Goal: Task Accomplishment & Management: Manage account settings

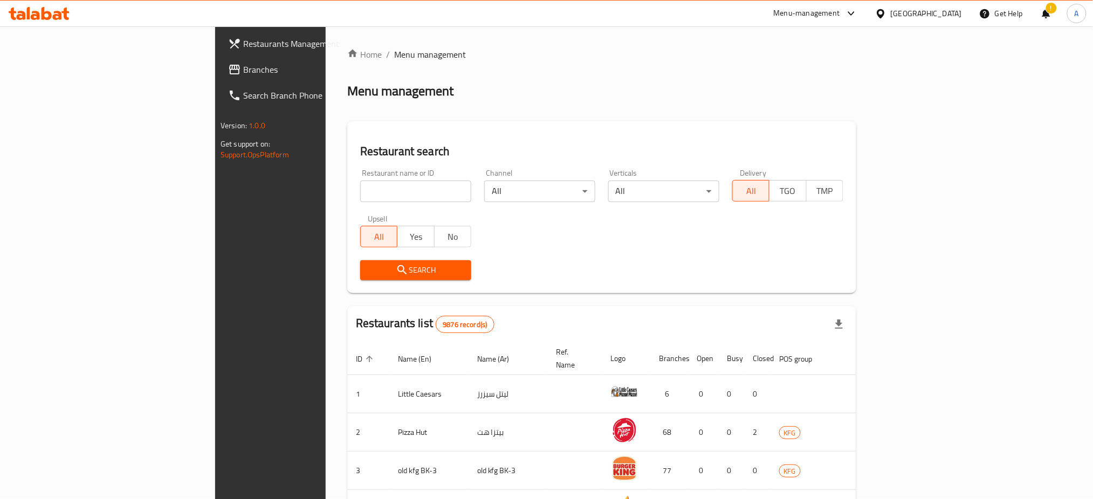
click at [360, 192] on input "search" at bounding box center [415, 192] width 111 height 22
type input "West Burger"
click at [369, 273] on span "Search" at bounding box center [416, 270] width 94 height 13
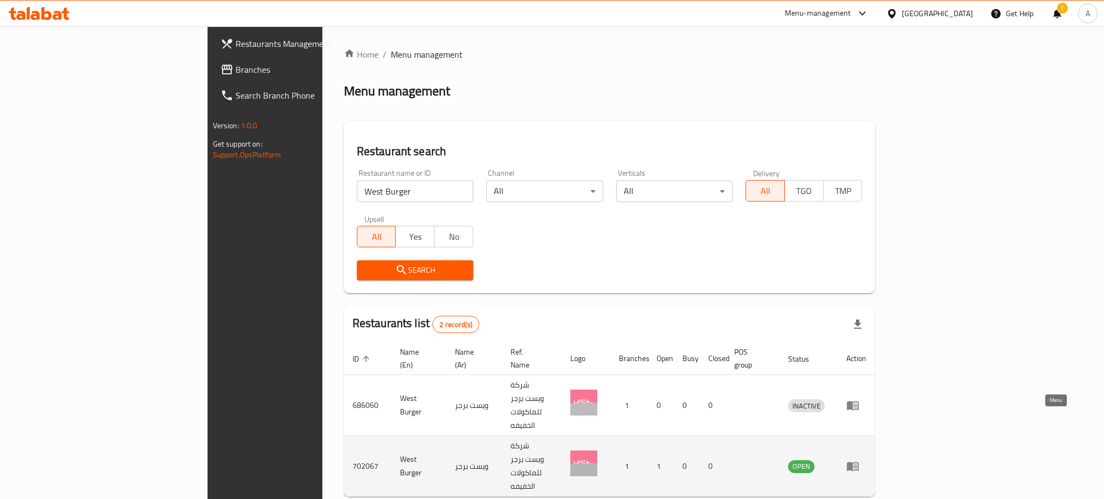
click at [867, 460] on link "enhanced table" at bounding box center [857, 466] width 20 height 13
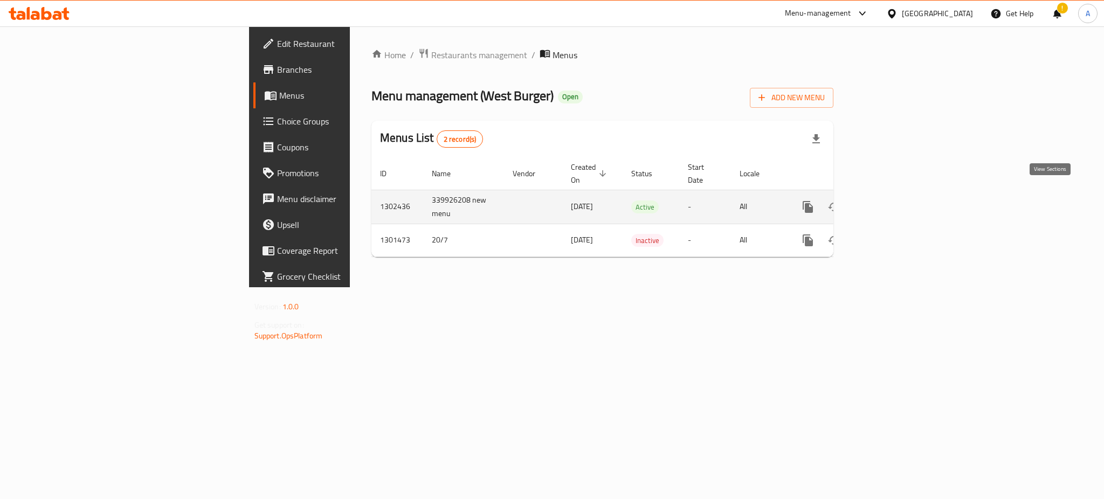
click at [891, 202] on icon "enhanced table" at bounding box center [886, 207] width 10 height 10
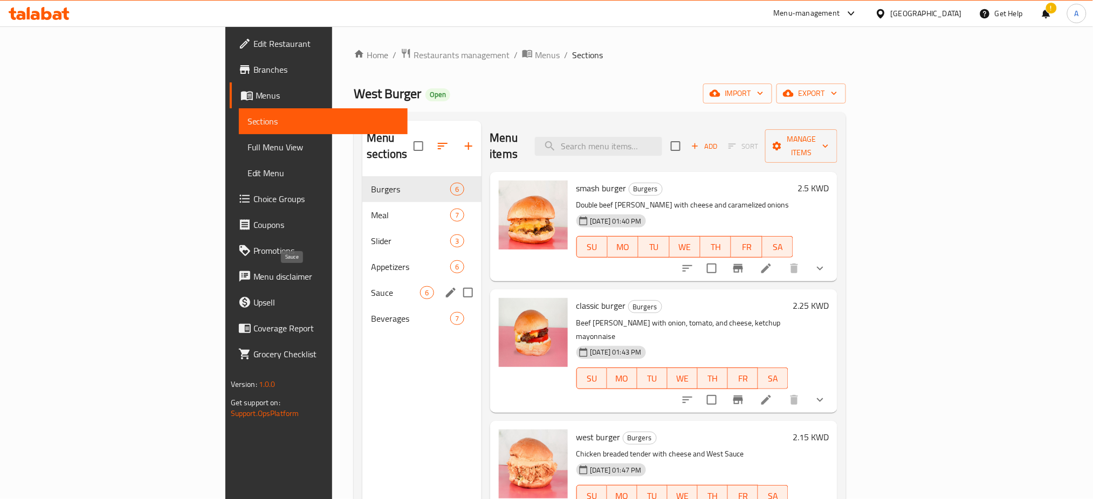
click at [371, 286] on span "Sauce" at bounding box center [395, 292] width 49 height 13
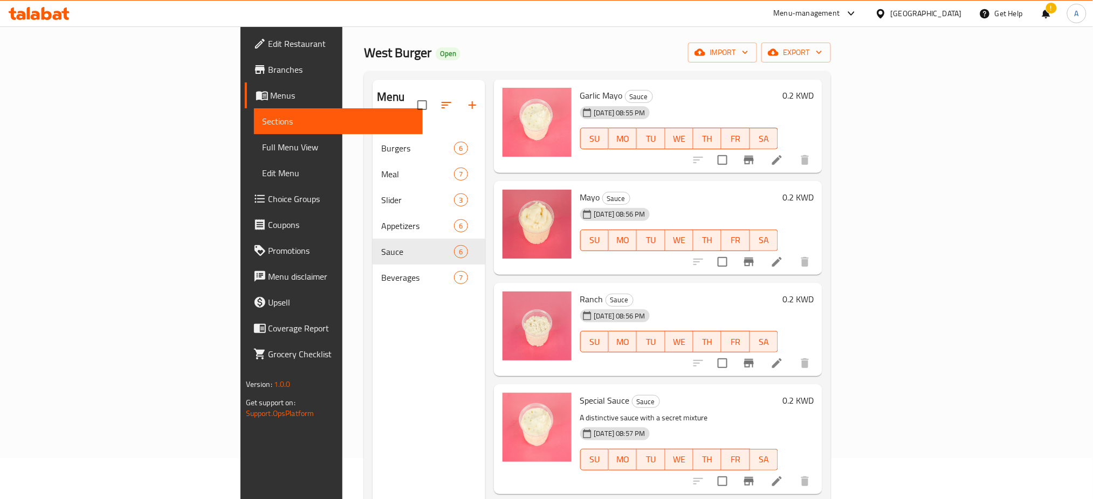
scroll to position [151, 0]
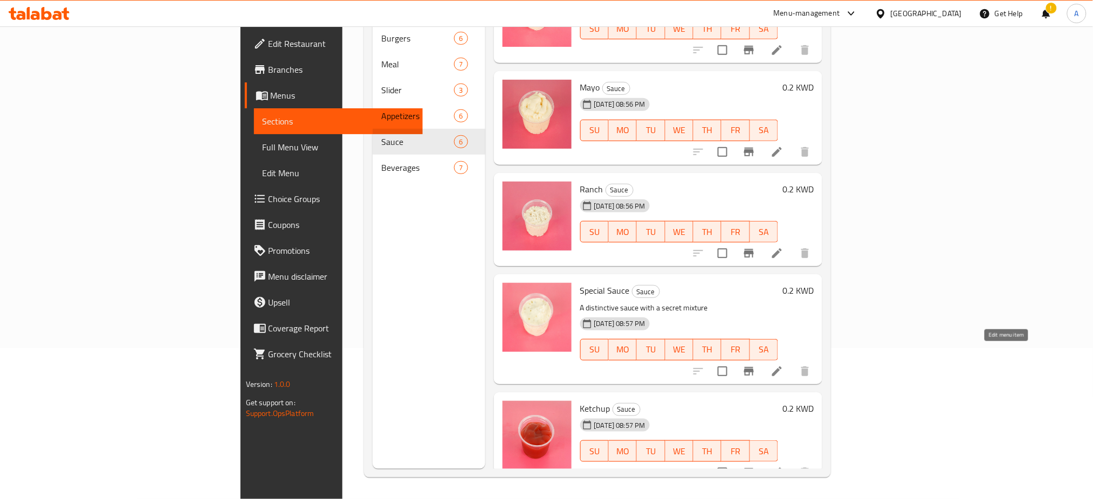
click at [782, 367] on icon at bounding box center [777, 372] width 10 height 10
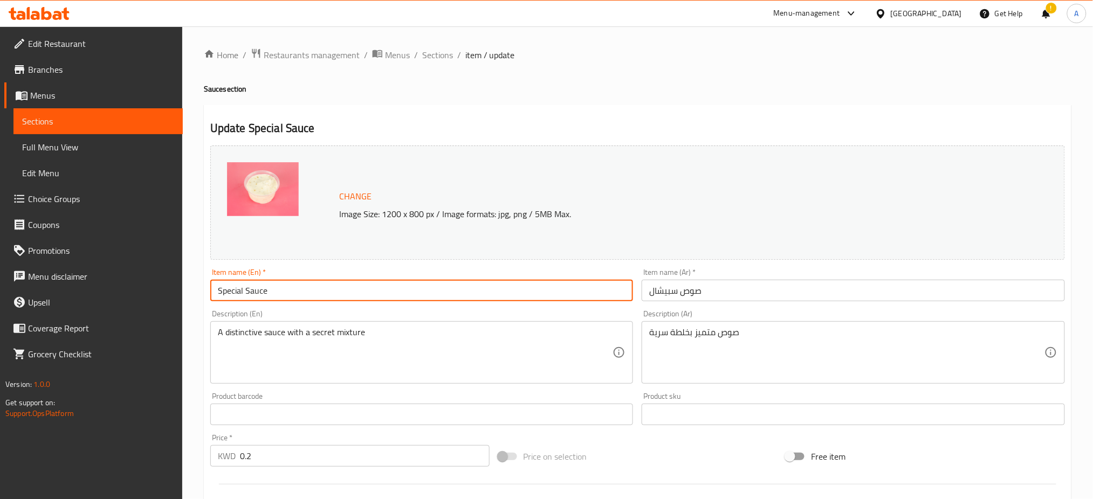
drag, startPoint x: 243, startPoint y: 292, endPoint x: 176, endPoint y: 293, distance: 66.9
click at [177, 294] on div "Edit Restaurant Branches Menus Sections Full Menu View Edit Menu Choice Groups …" at bounding box center [546, 401] width 1093 height 751
type input "[MEDICAL_DATA] Sauce"
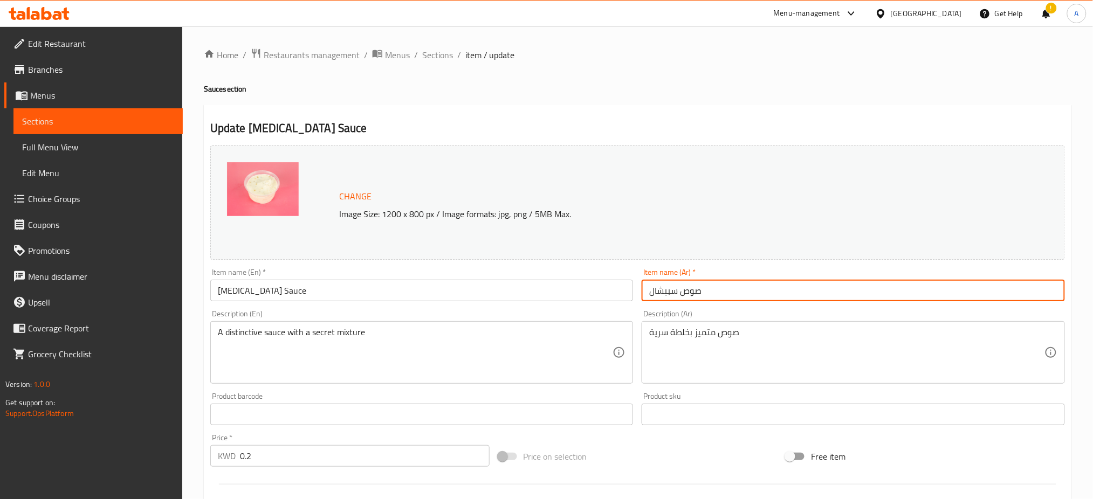
drag, startPoint x: 677, startPoint y: 291, endPoint x: 643, endPoint y: 287, distance: 34.1
click at [646, 288] on input "صوص سبيشال" at bounding box center [853, 291] width 423 height 22
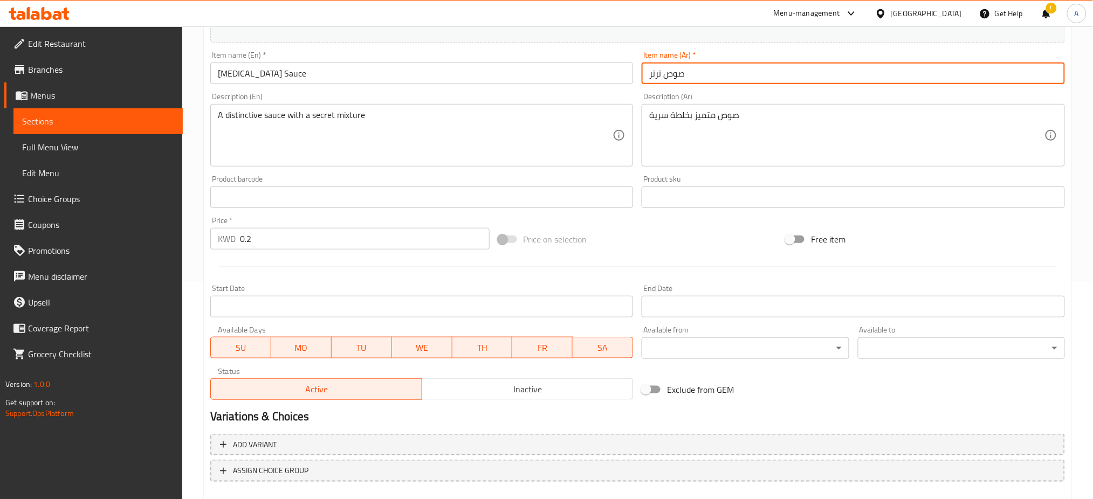
scroll to position [277, 0]
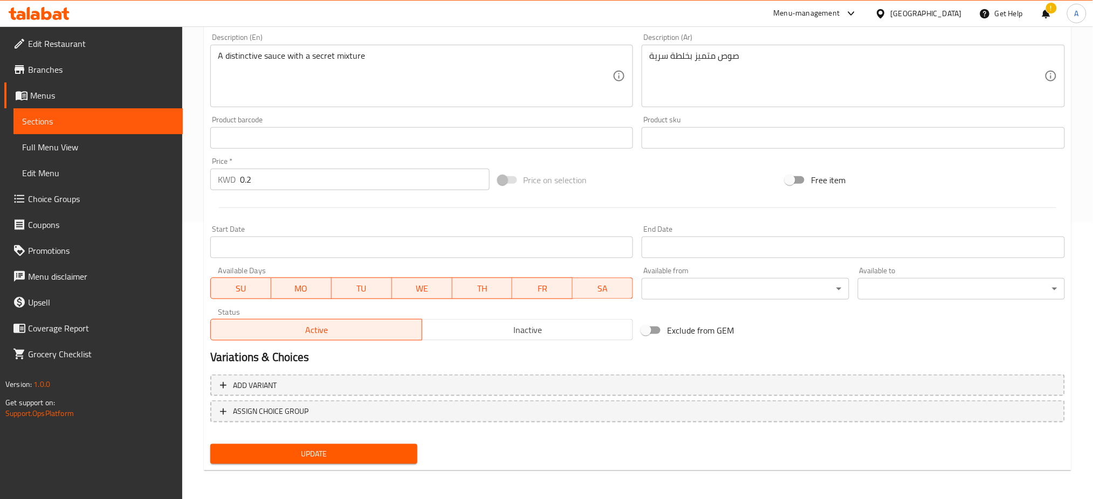
type input "صوص ترتر"
click at [367, 455] on span "Update" at bounding box center [314, 454] width 190 height 13
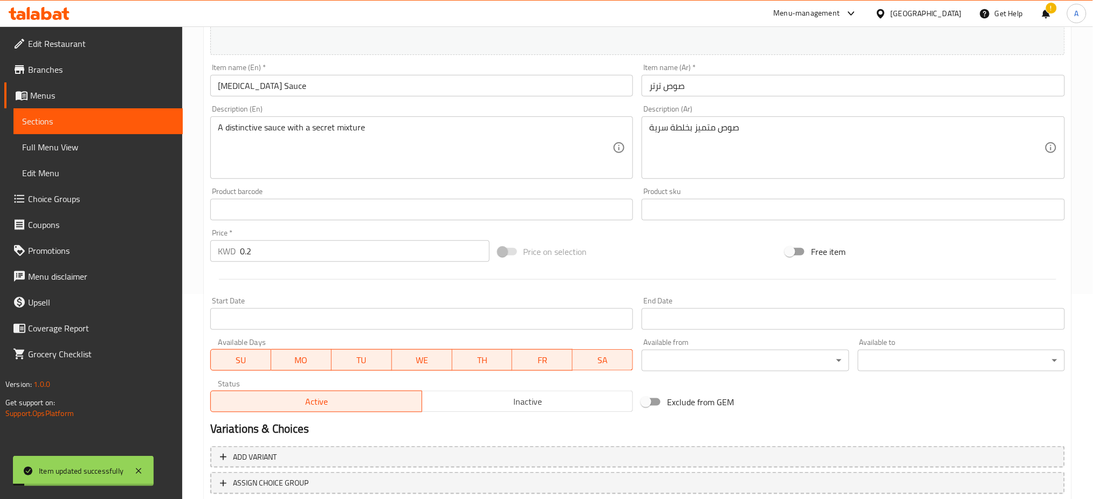
scroll to position [0, 0]
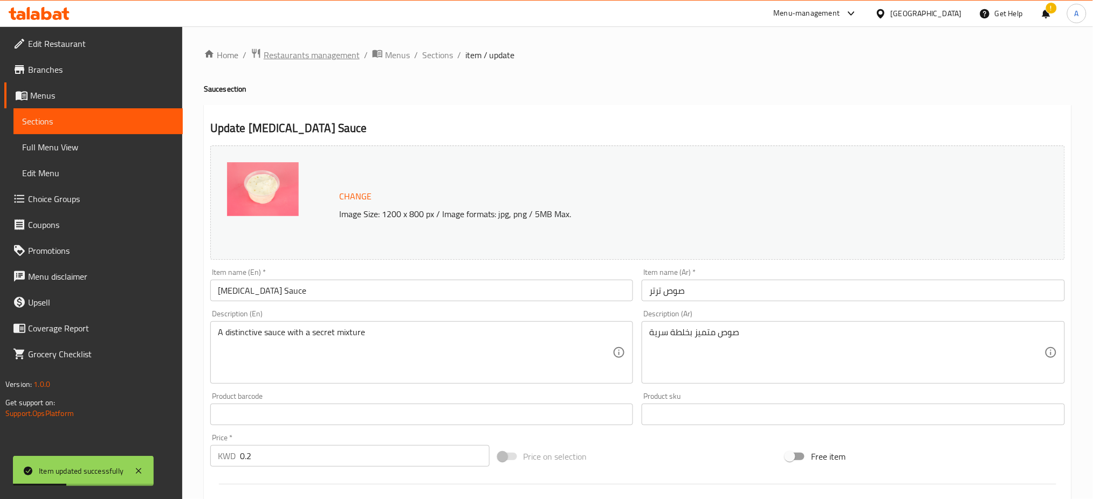
click at [332, 50] on span "Restaurants management" at bounding box center [312, 55] width 96 height 13
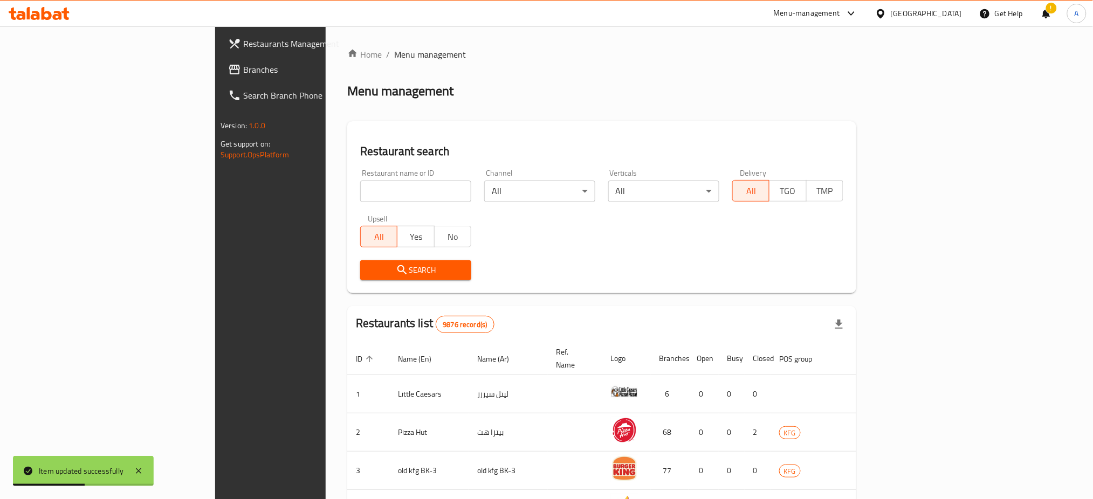
click at [360, 186] on input "search" at bounding box center [415, 192] width 111 height 22
type input "ل"
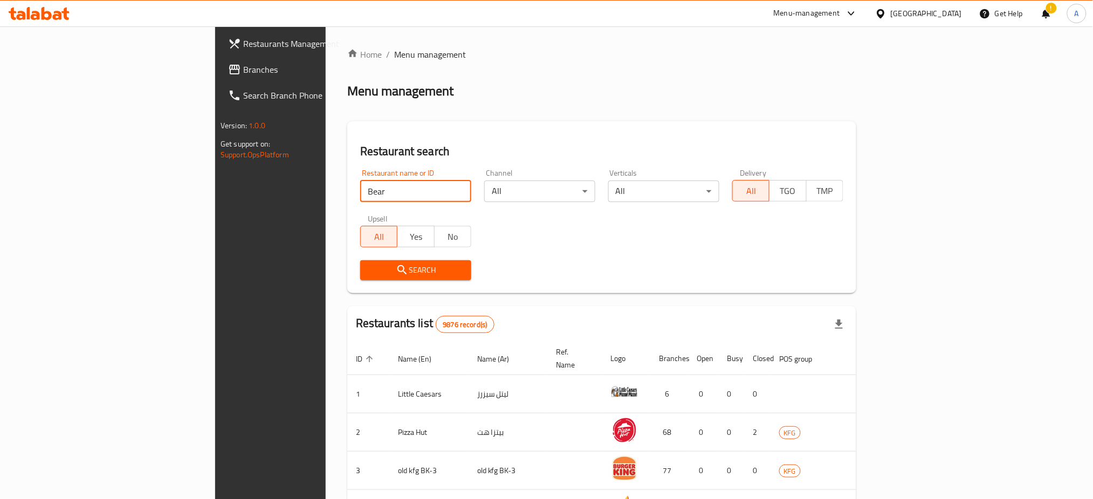
type input "Bear"
click at [396, 272] on icon "submit" at bounding box center [402, 270] width 13 height 13
